Goal: Communication & Community: Answer question/provide support

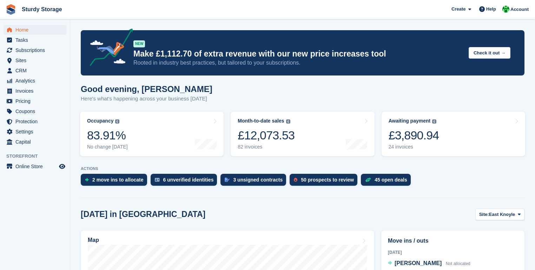
scroll to position [141, 0]
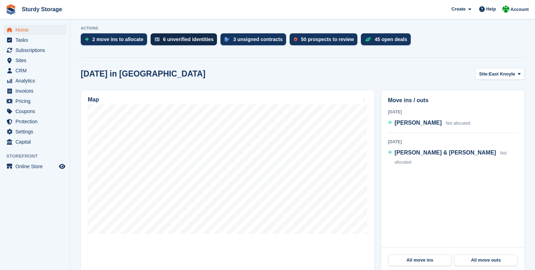
click at [188, 41] on div "6 unverified identities" at bounding box center [188, 40] width 51 height 6
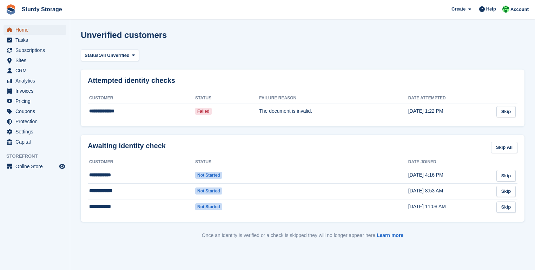
click at [20, 30] on span "Home" at bounding box center [36, 30] width 42 height 10
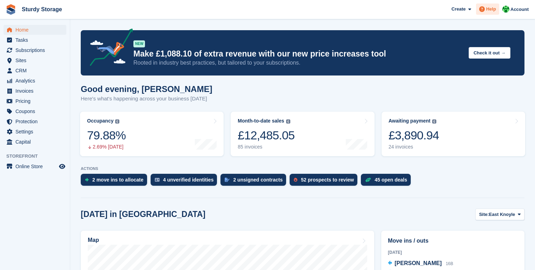
click at [492, 10] on span "Help" at bounding box center [492, 9] width 10 height 7
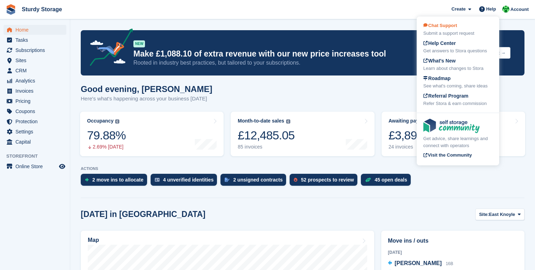
click at [442, 26] on span "Chat Support" at bounding box center [441, 25] width 34 height 5
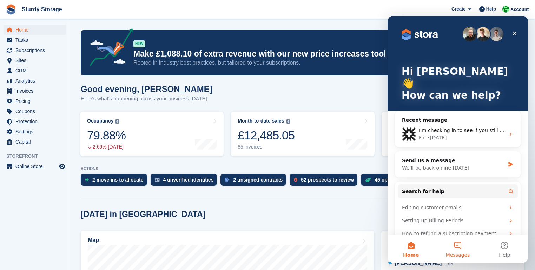
click at [456, 245] on button "Messages" at bounding box center [458, 249] width 47 height 28
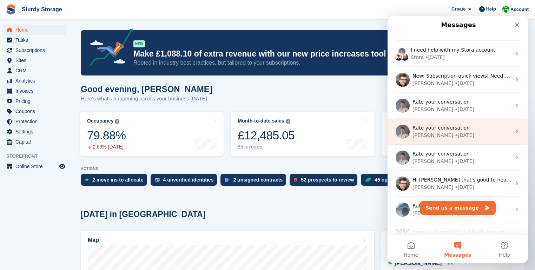
scroll to position [56, 0]
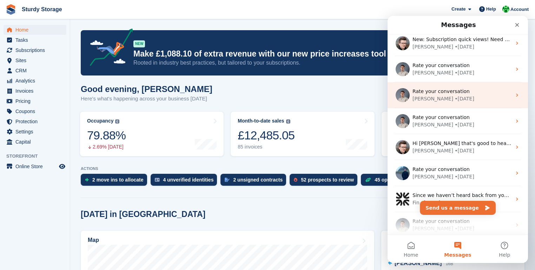
click at [516, 95] on icon "Intercom messenger" at bounding box center [517, 95] width 2 height 3
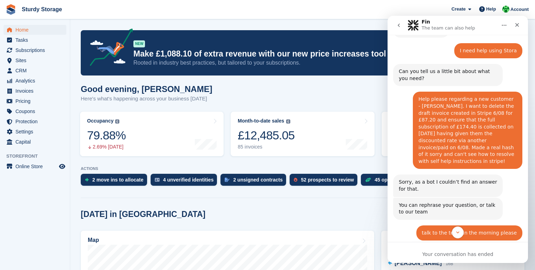
scroll to position [0, 0]
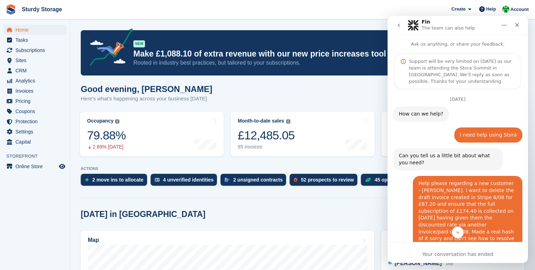
click at [401, 26] on icon "go back" at bounding box center [399, 25] width 6 height 6
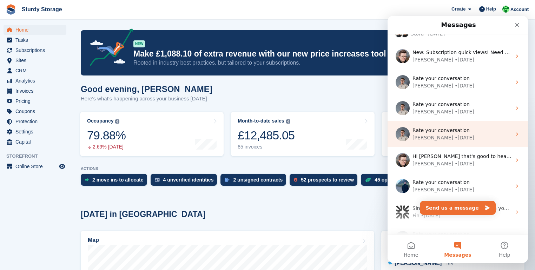
scroll to position [56, 0]
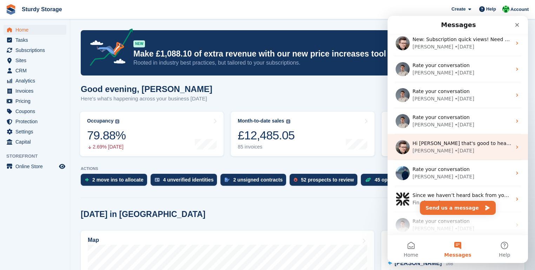
click at [472, 143] on span "Hi [PERSON_NAME] that's good to hear! Any future requests for additions to the …" at bounding box center [543, 144] width 260 height 6
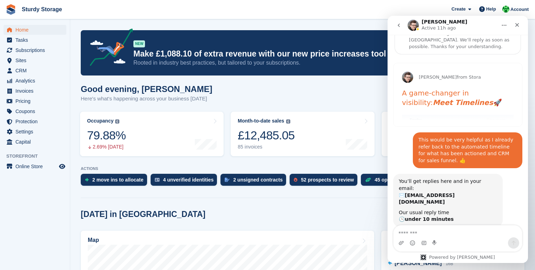
scroll to position [0, 0]
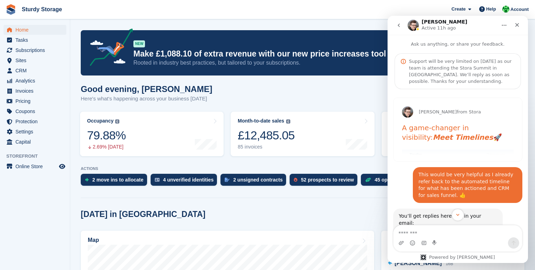
click at [401, 27] on icon "go back" at bounding box center [399, 25] width 6 height 6
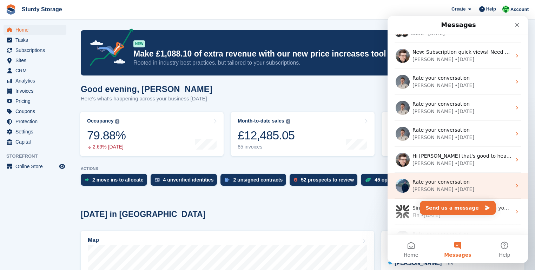
scroll to position [56, 0]
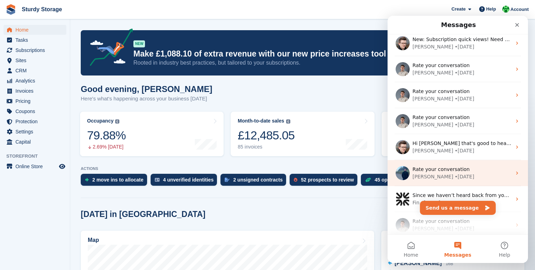
click at [441, 172] on div "Rate your conversation" at bounding box center [462, 169] width 99 height 7
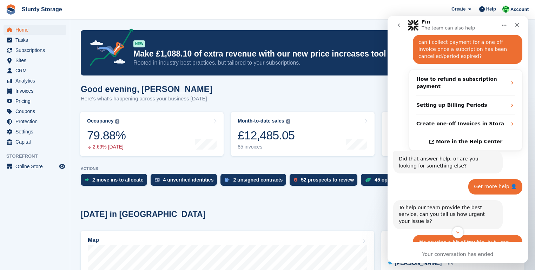
scroll to position [124, 0]
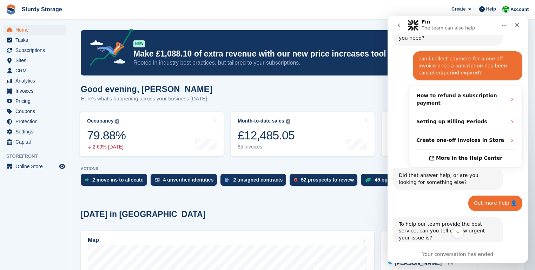
click at [402, 24] on button "go back" at bounding box center [398, 25] width 13 height 13
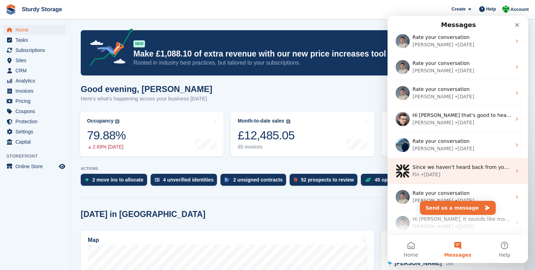
scroll to position [112, 0]
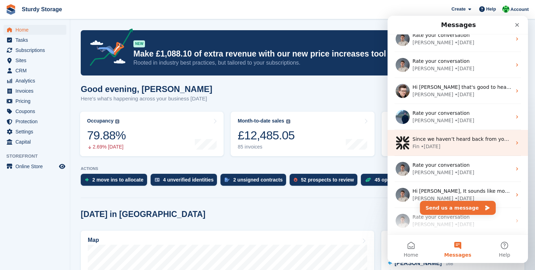
click at [455, 169] on div "• [DATE]" at bounding box center [465, 172] width 20 height 7
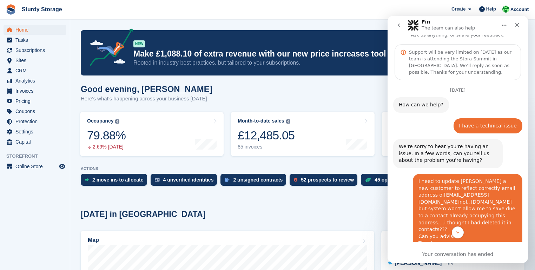
scroll to position [0, 0]
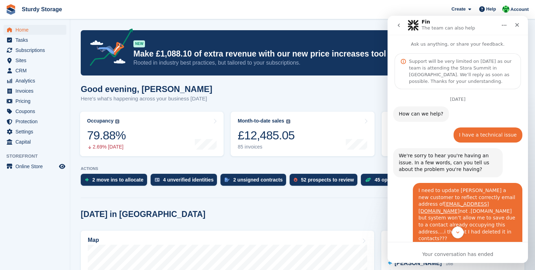
click at [397, 25] on icon "go back" at bounding box center [399, 25] width 6 height 6
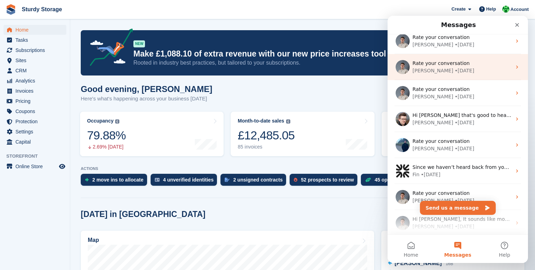
scroll to position [112, 0]
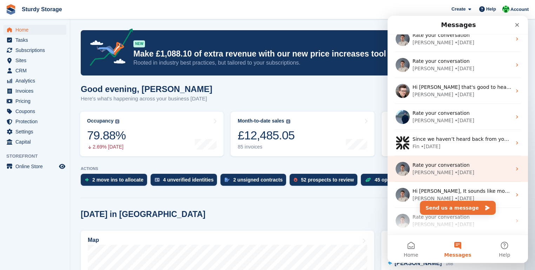
click at [455, 172] on div "• [DATE]" at bounding box center [465, 172] width 20 height 7
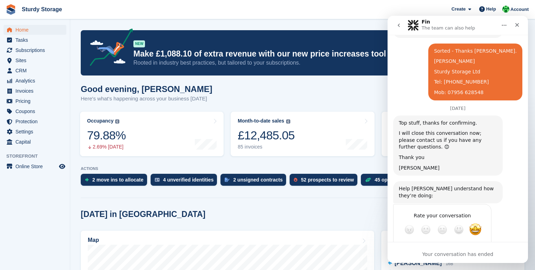
scroll to position [458, 0]
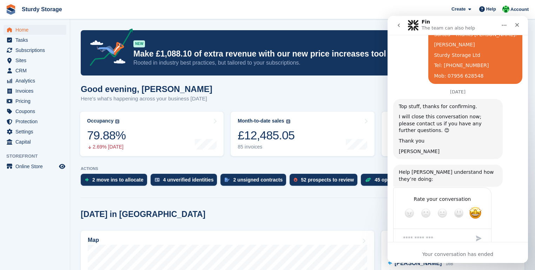
click at [401, 25] on icon "go back" at bounding box center [399, 25] width 6 height 6
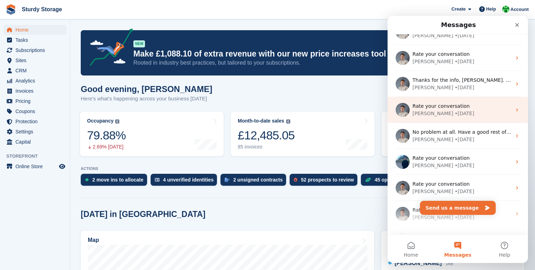
scroll to position [281, 0]
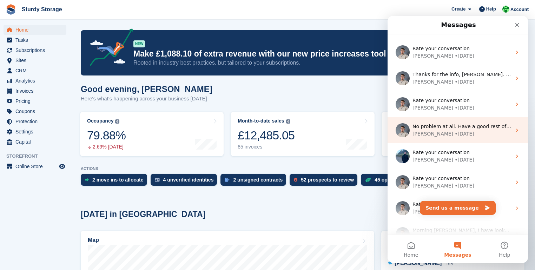
click at [445, 126] on span "No problem at all. Have a good rest of your day and weekend. [PERSON_NAME]" at bounding box center [511, 127] width 196 height 6
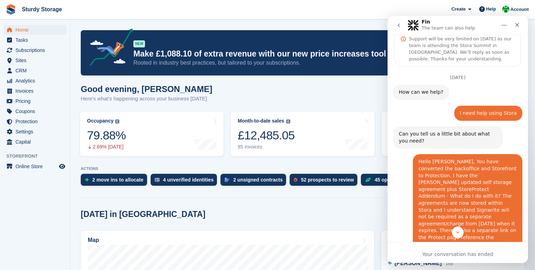
scroll to position [0, 0]
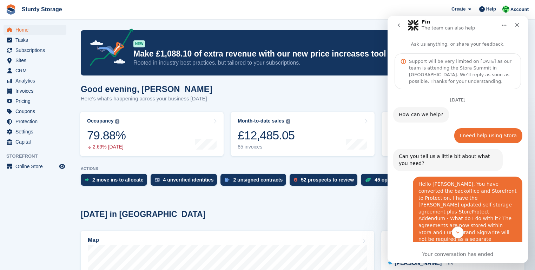
click at [399, 24] on icon "go back" at bounding box center [399, 26] width 2 height 4
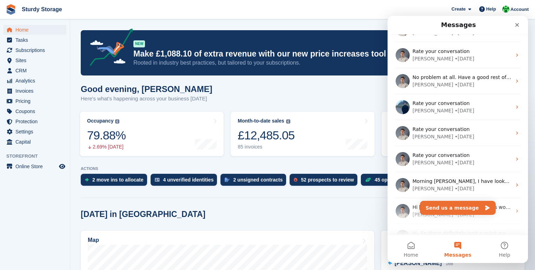
scroll to position [337, 0]
